Goal: Task Accomplishment & Management: Complete application form

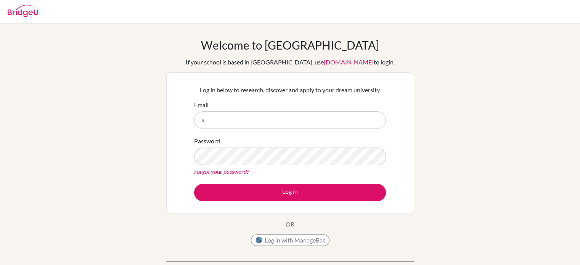
type input "[EMAIL_ADDRESS][DOMAIN_NAME]"
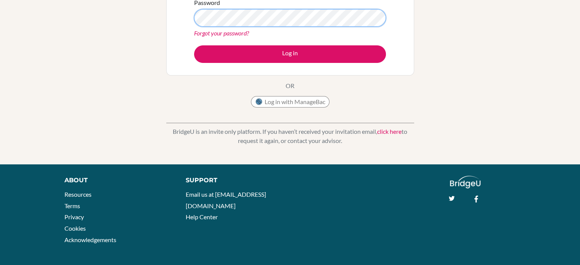
scroll to position [139, 0]
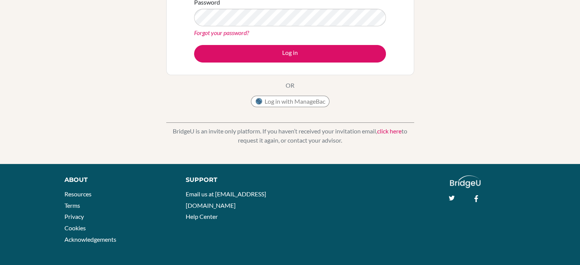
click at [392, 129] on link "click here" at bounding box center [389, 130] width 24 height 7
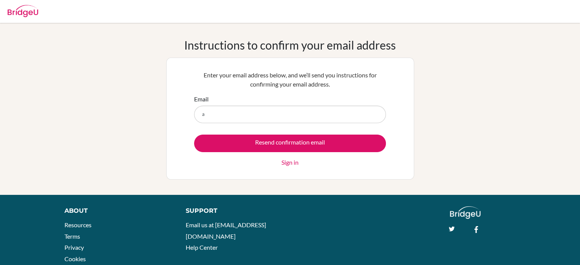
type input "[EMAIL_ADDRESS][DOMAIN_NAME]"
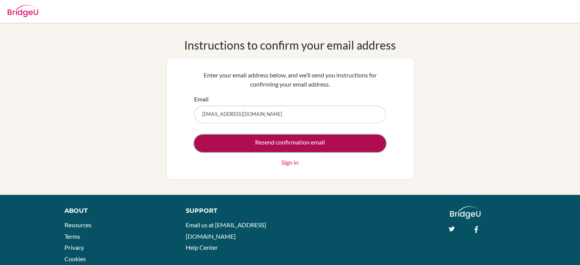
click at [285, 142] on input "Resend confirmation email" at bounding box center [290, 144] width 192 height 18
